Goal: Task Accomplishment & Management: Complete application form

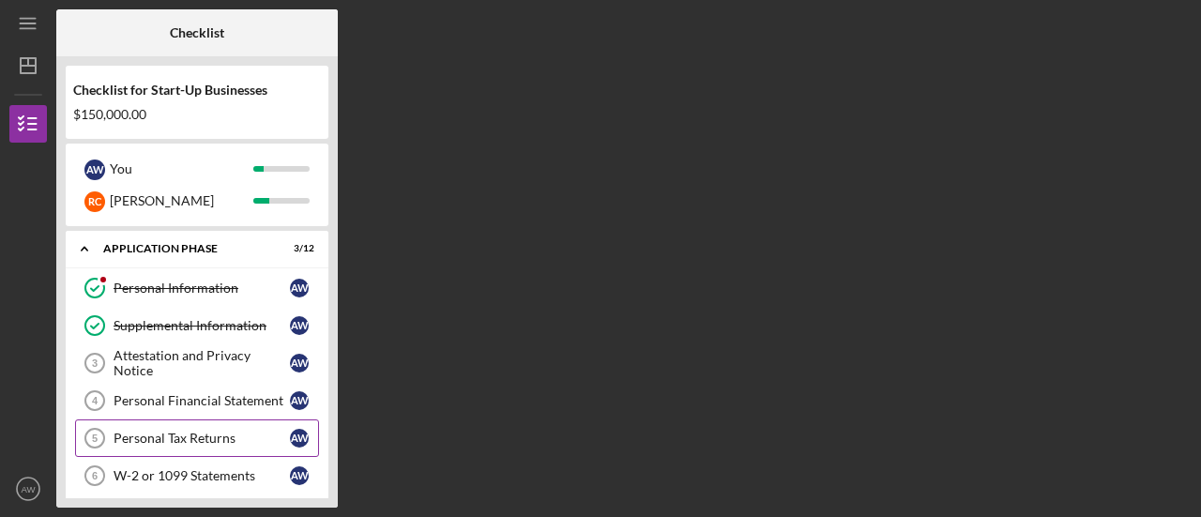
click at [210, 449] on link "Personal Tax Returns 5 Personal Tax Returns A W" at bounding box center [197, 438] width 244 height 38
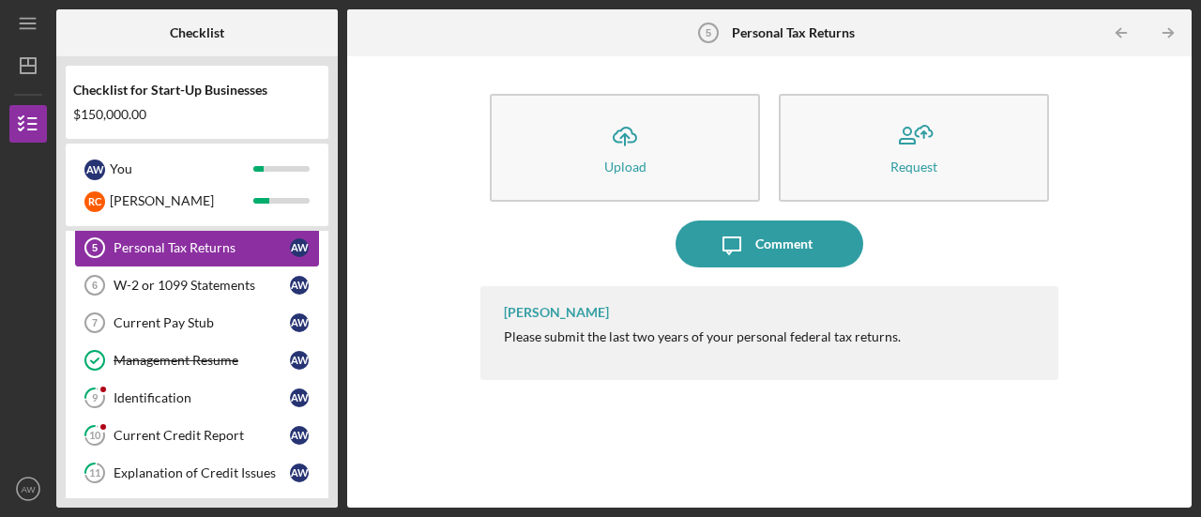
scroll to position [191, 0]
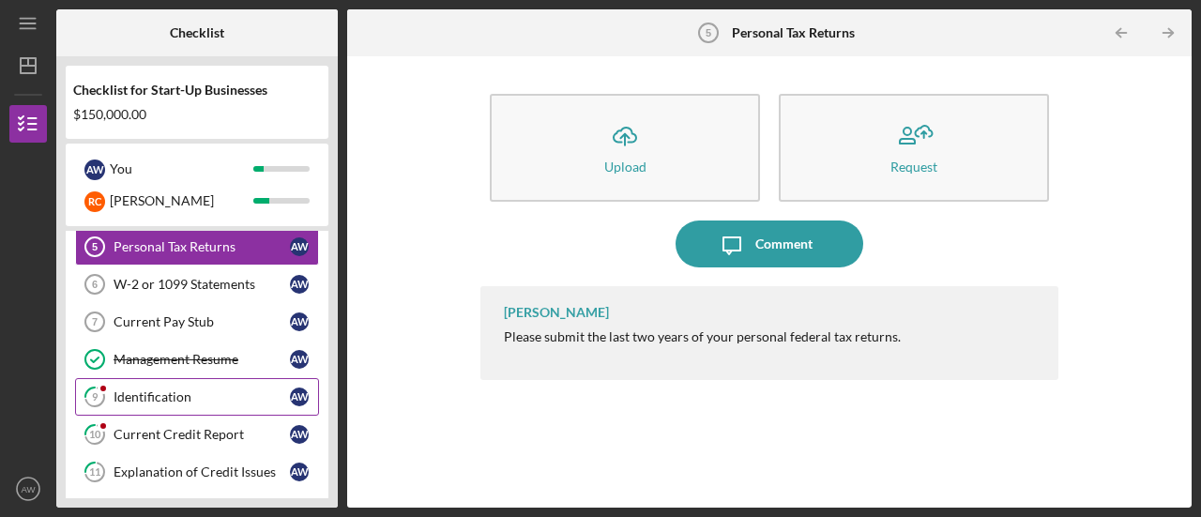
click at [160, 397] on div "Identification" at bounding box center [202, 396] width 176 height 15
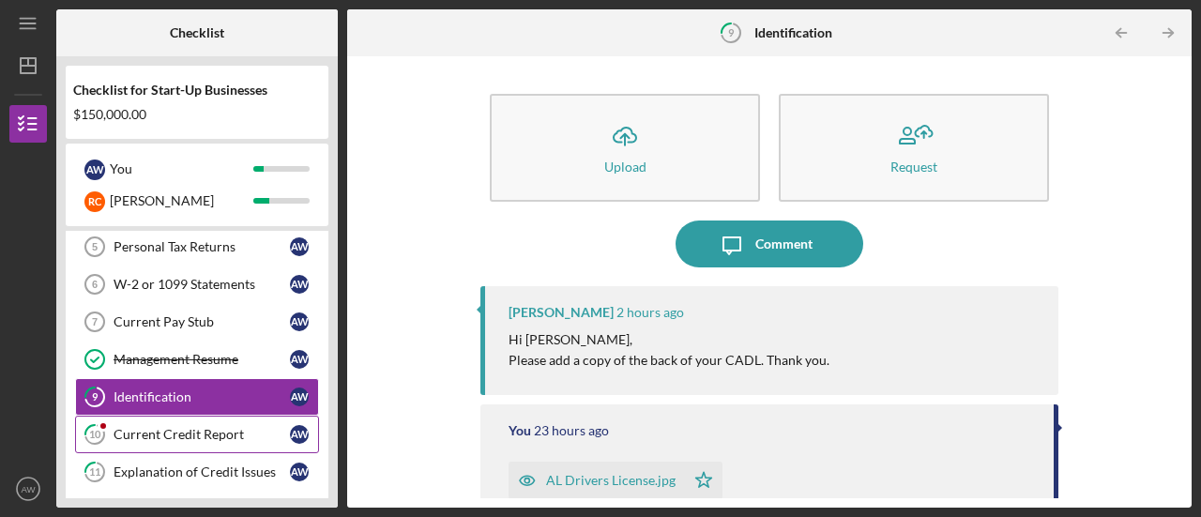
click at [164, 427] on div "Current Credit Report" at bounding box center [202, 434] width 176 height 15
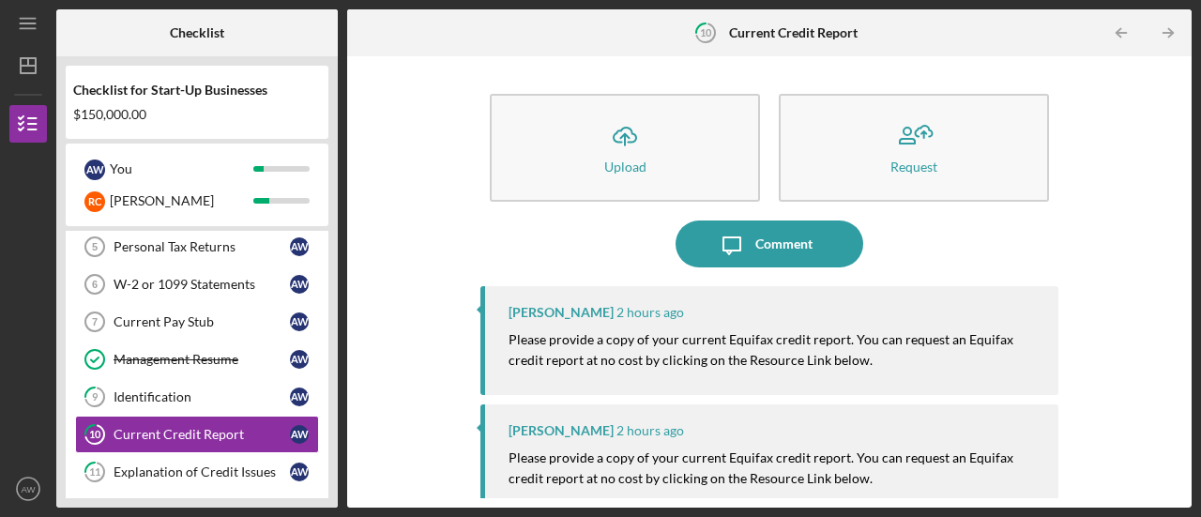
scroll to position [241, 0]
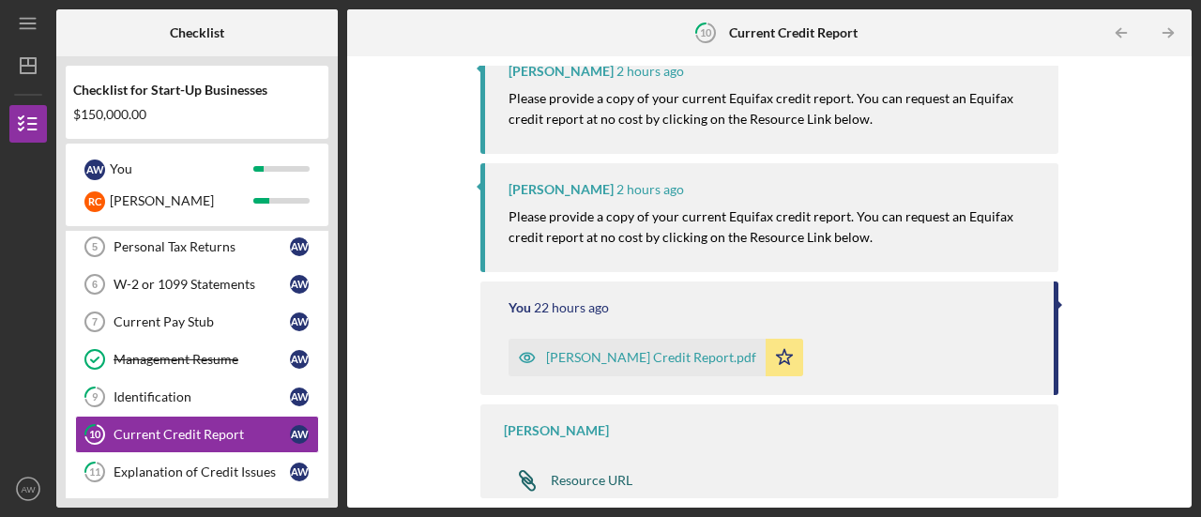
click at [601, 482] on div "Resource URL" at bounding box center [592, 480] width 82 height 15
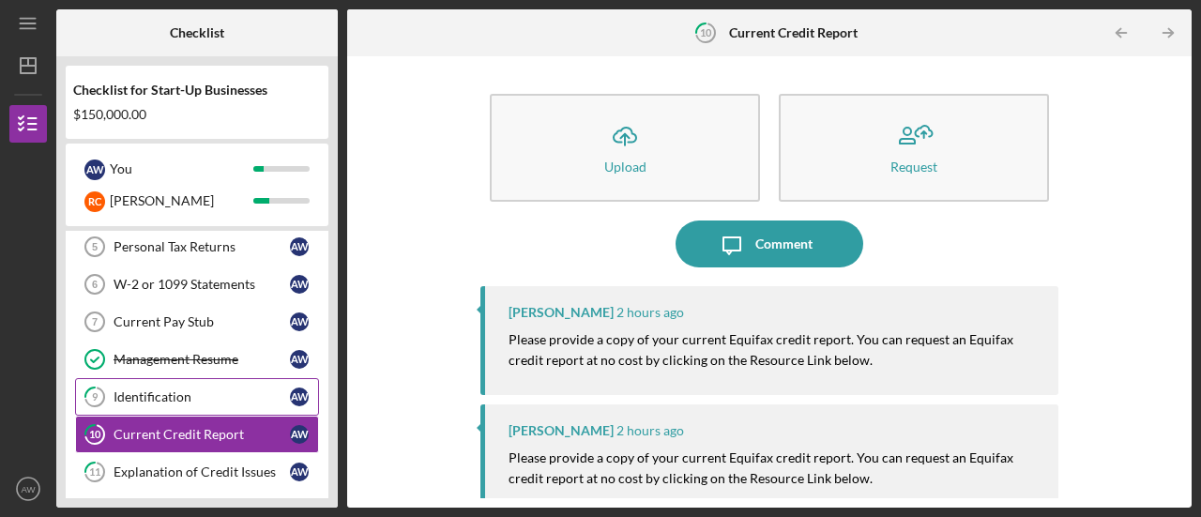
scroll to position [316, 0]
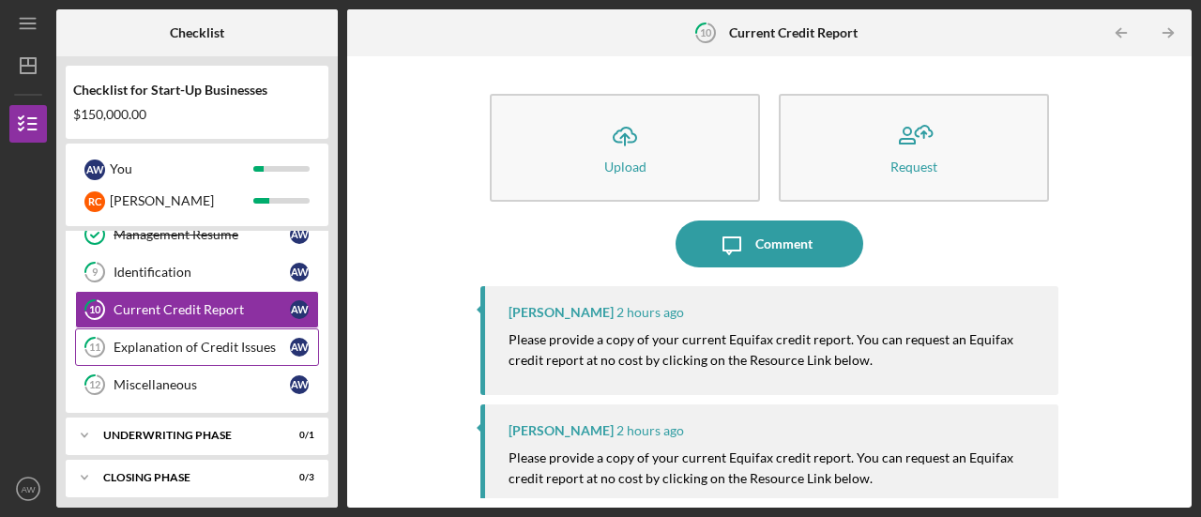
click at [130, 340] on div "Explanation of Credit Issues" at bounding box center [202, 347] width 176 height 15
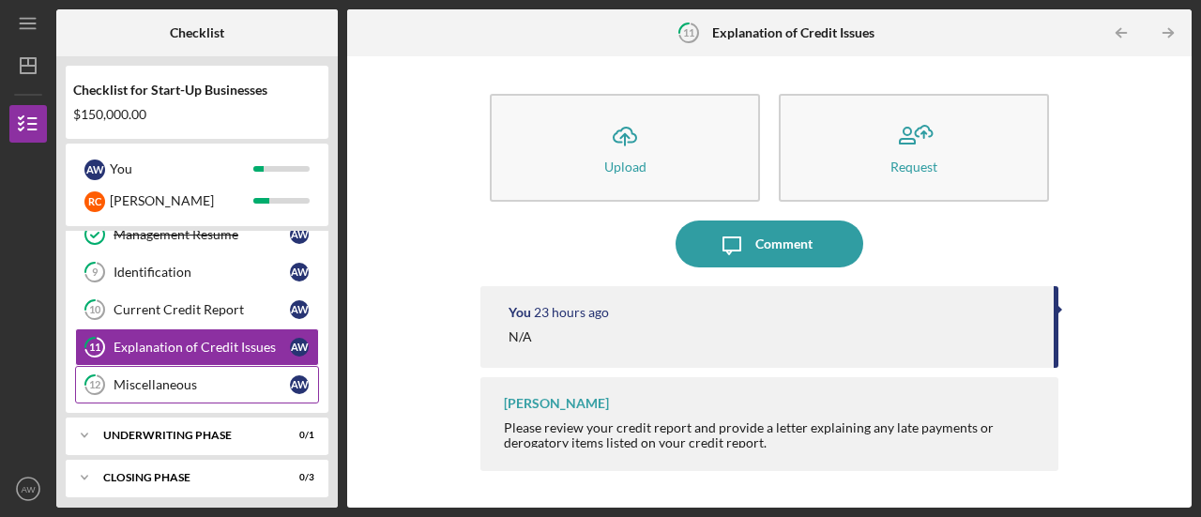
click at [130, 377] on div "Miscellaneous" at bounding box center [202, 384] width 176 height 15
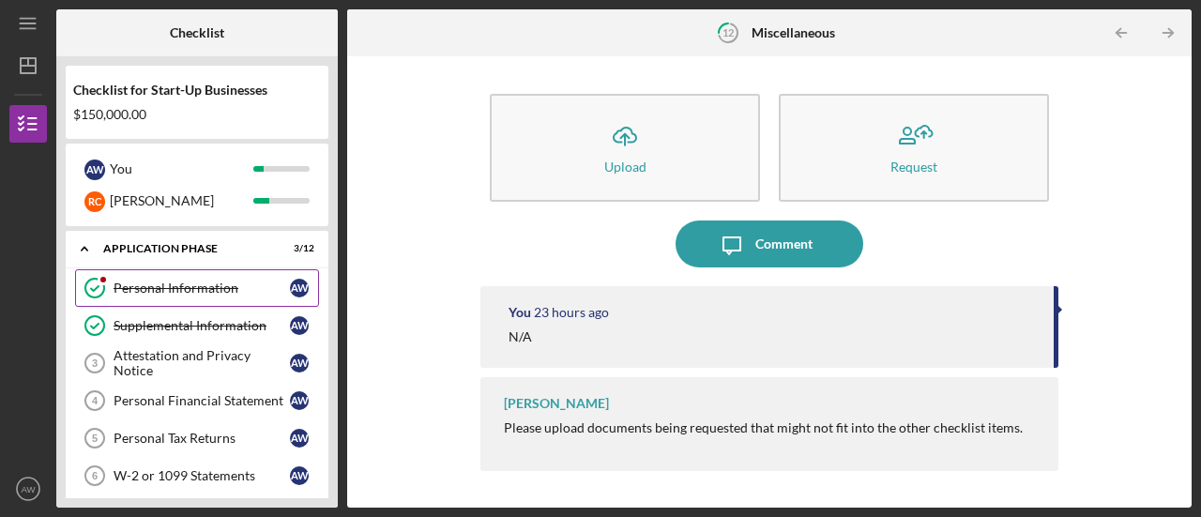
click at [120, 288] on div "Personal Information" at bounding box center [202, 288] width 176 height 15
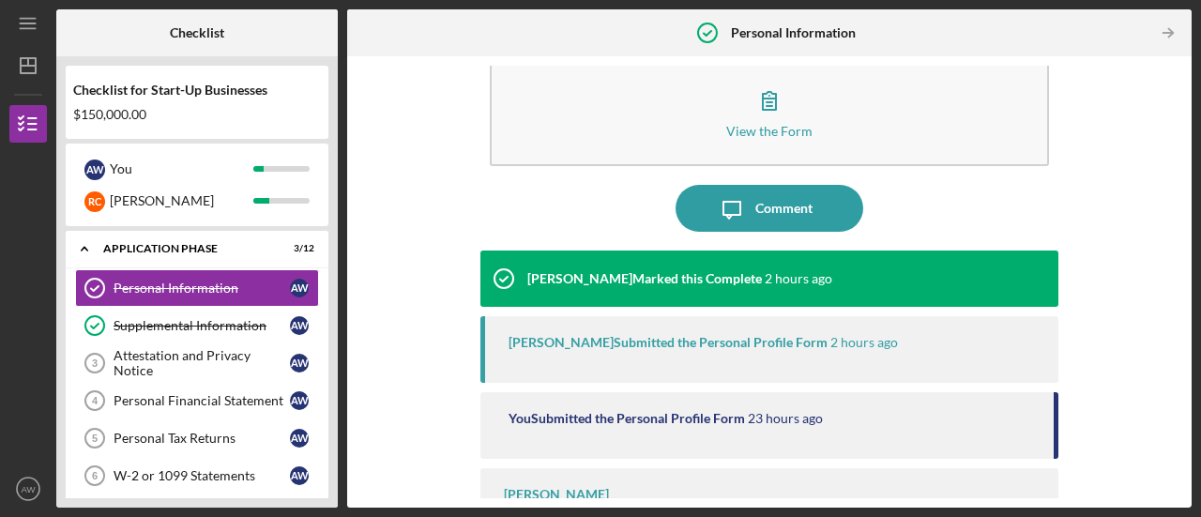
scroll to position [99, 0]
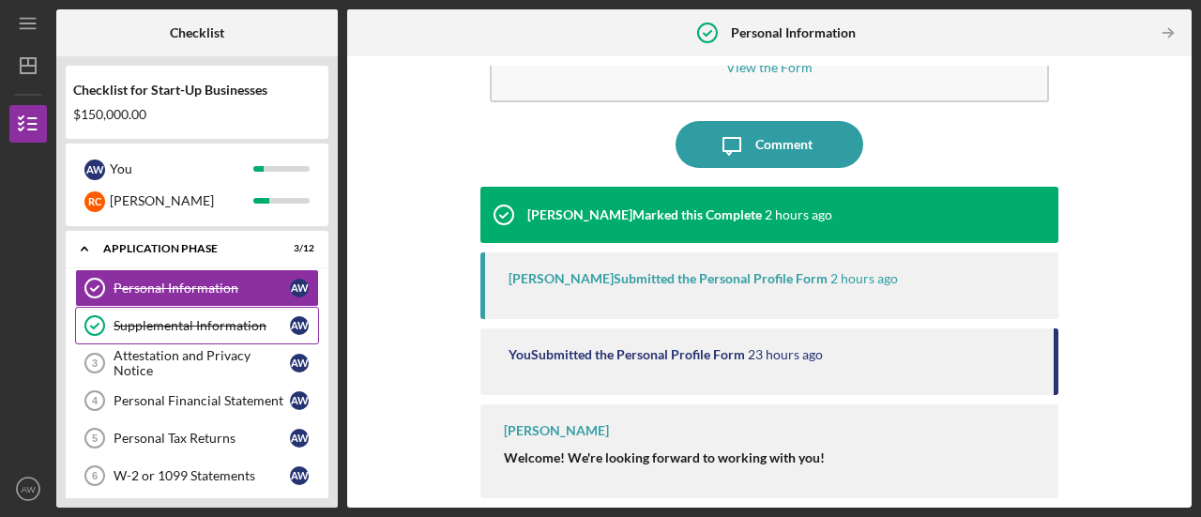
click at [165, 322] on div "Supplemental Information" at bounding box center [202, 325] width 176 height 15
